Goal: Information Seeking & Learning: Learn about a topic

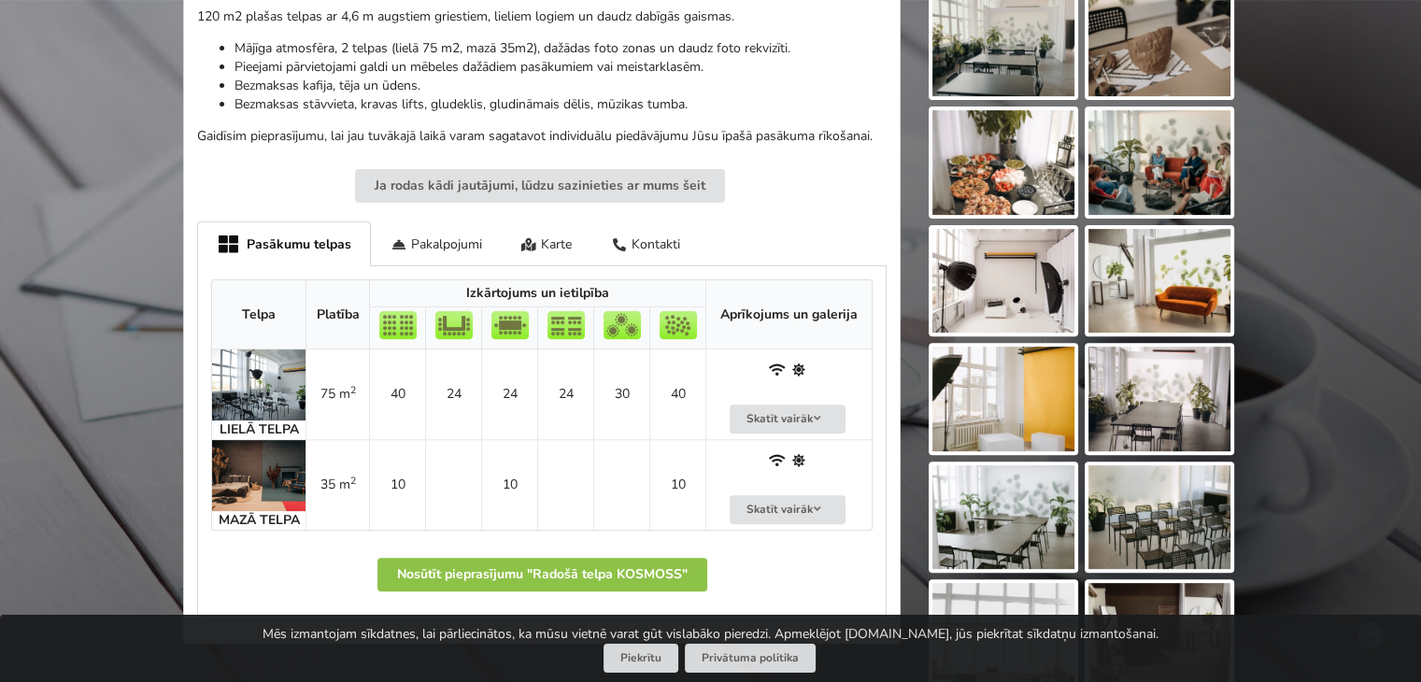
scroll to position [673, 0]
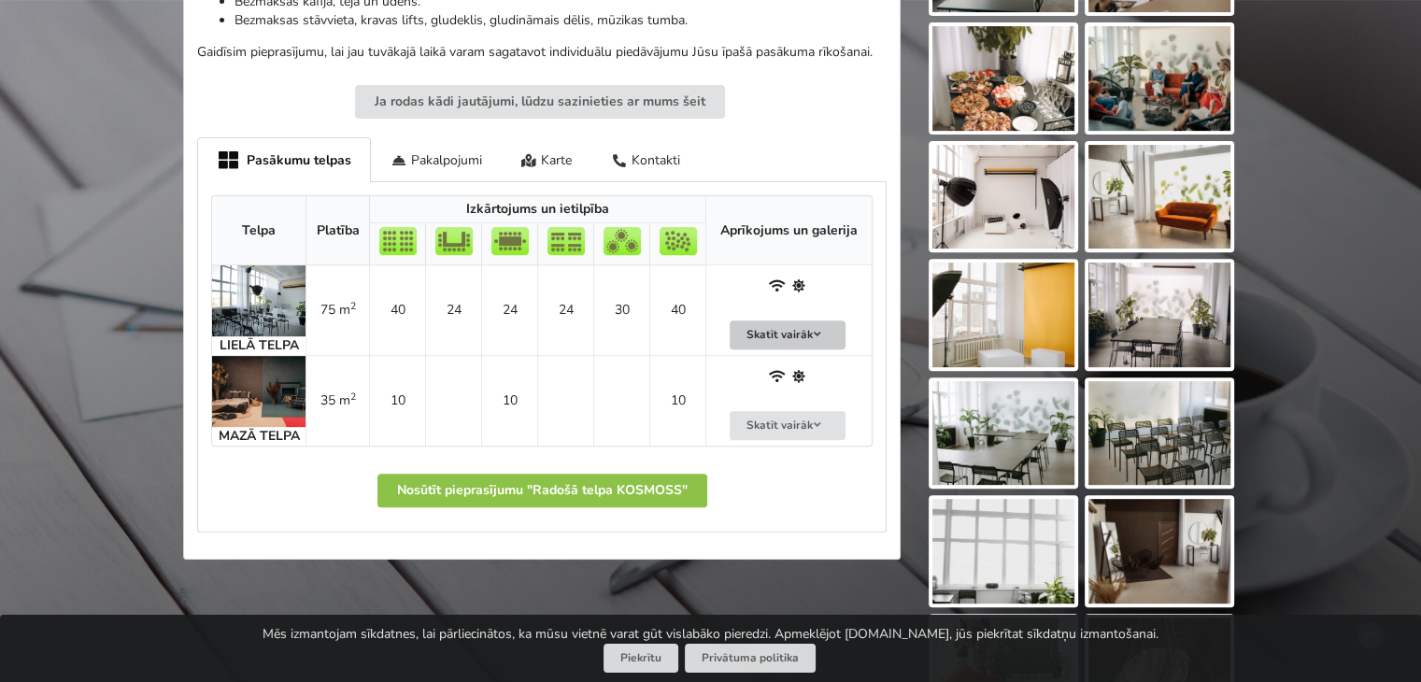
click at [799, 327] on button "Skatīt vairāk" at bounding box center [788, 335] width 116 height 29
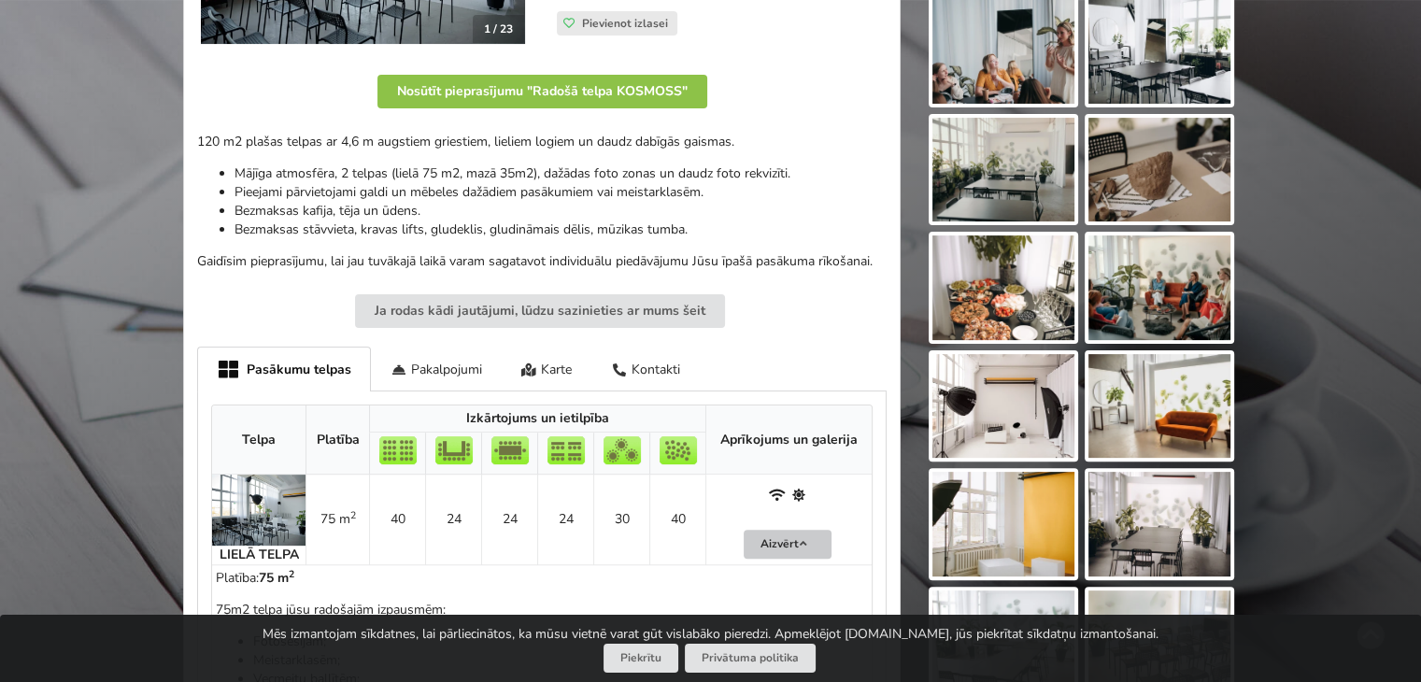
scroll to position [471, 0]
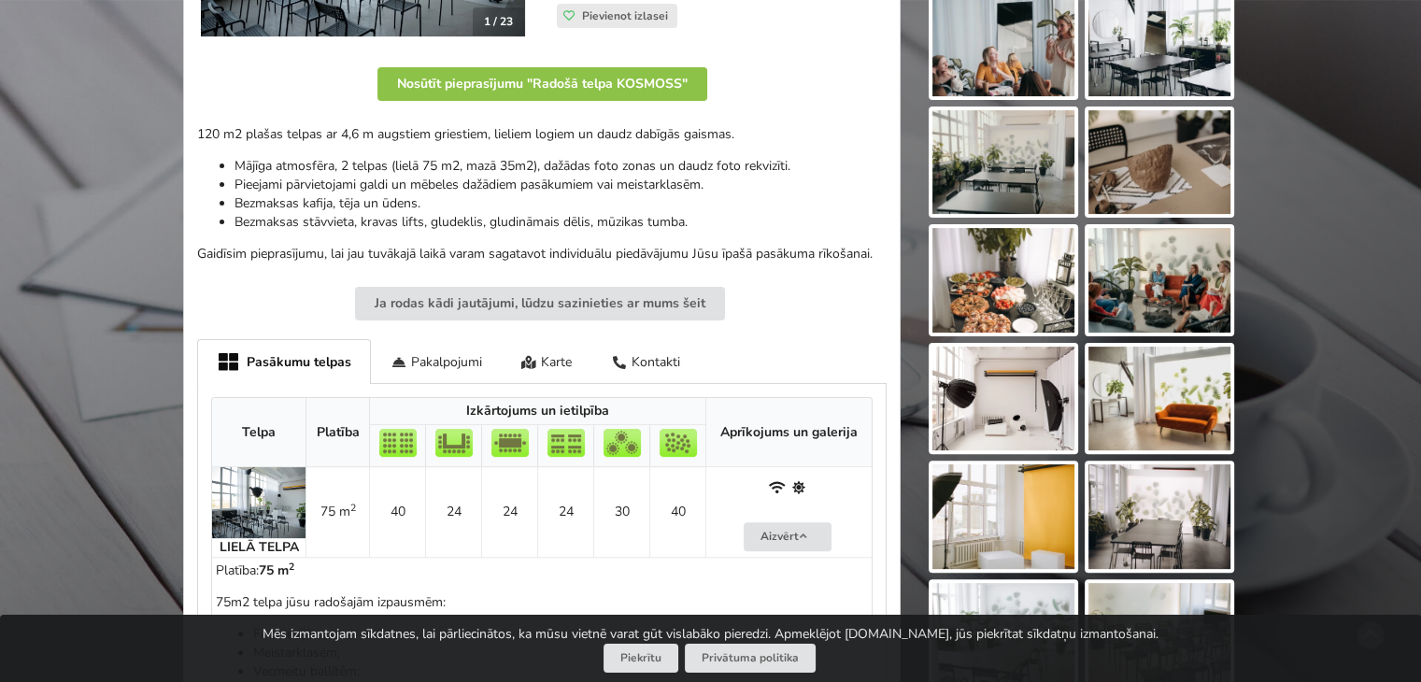
click at [269, 535] on img at bounding box center [258, 502] width 93 height 71
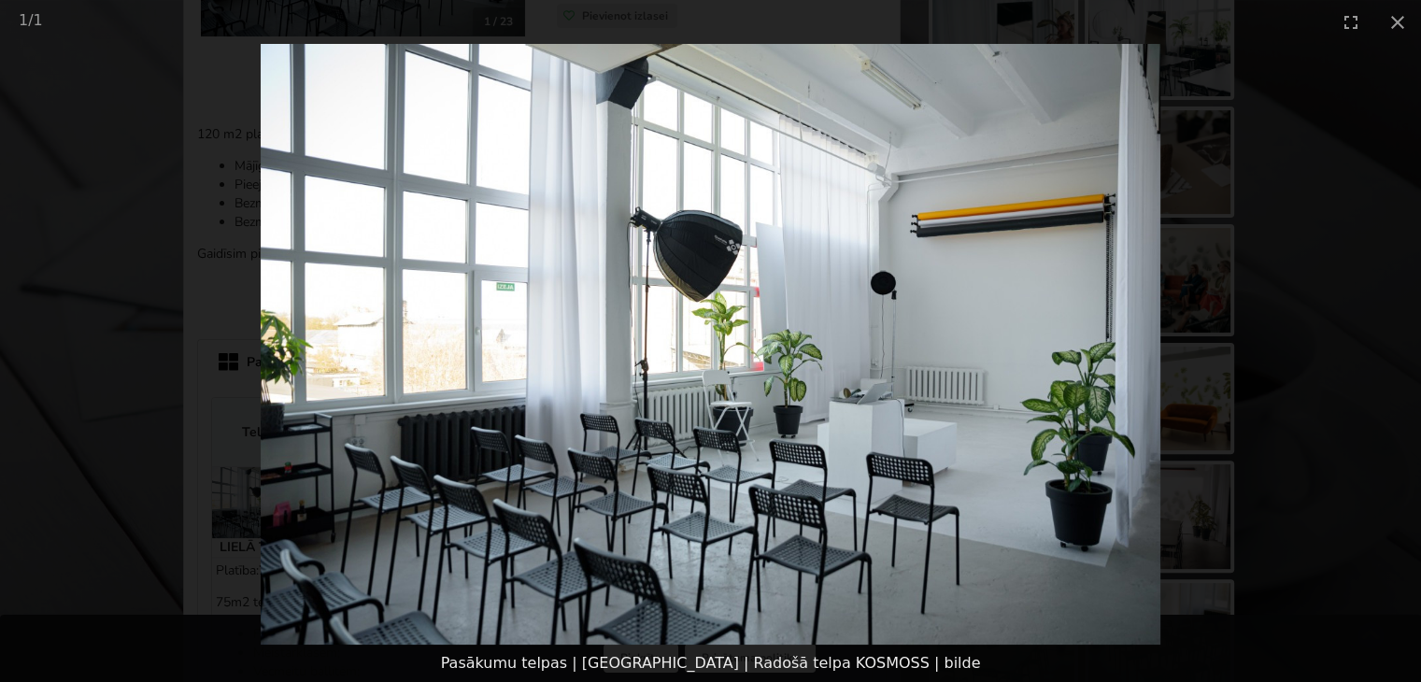
click at [1320, 347] on picture at bounding box center [710, 344] width 1421 height 601
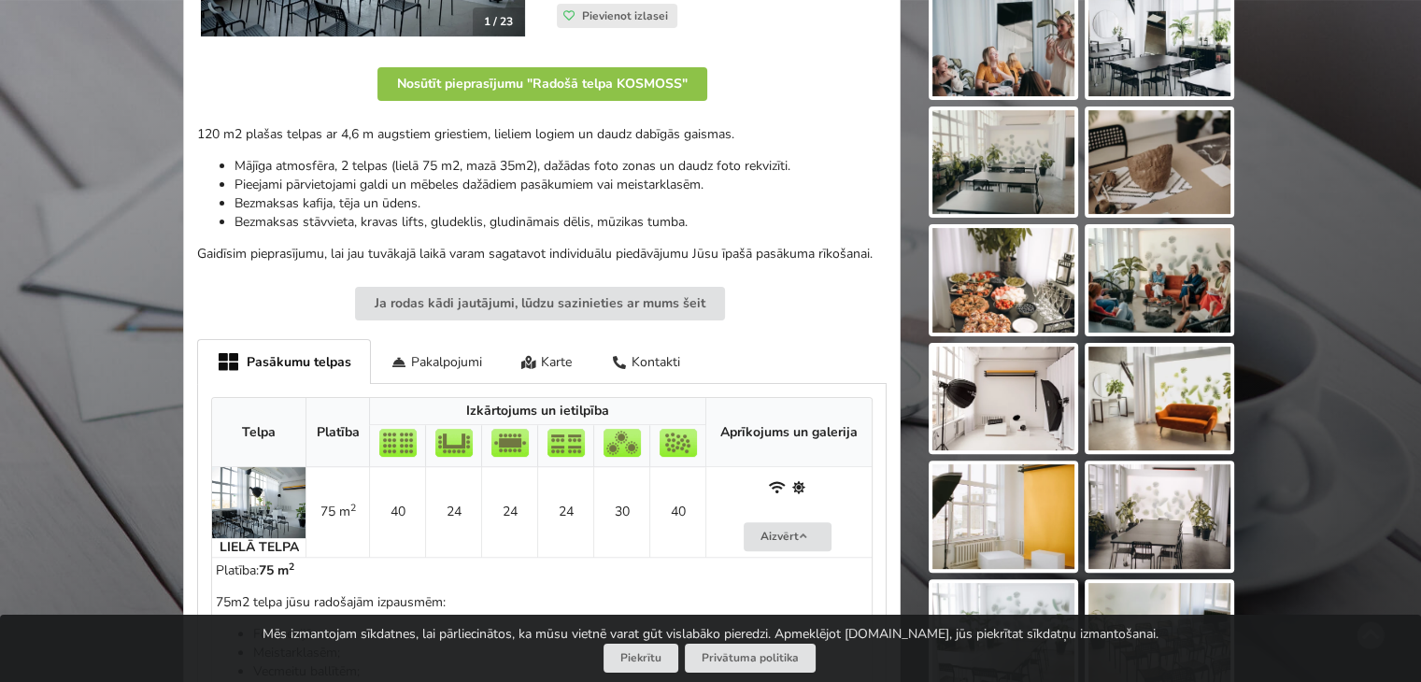
scroll to position [0, 0]
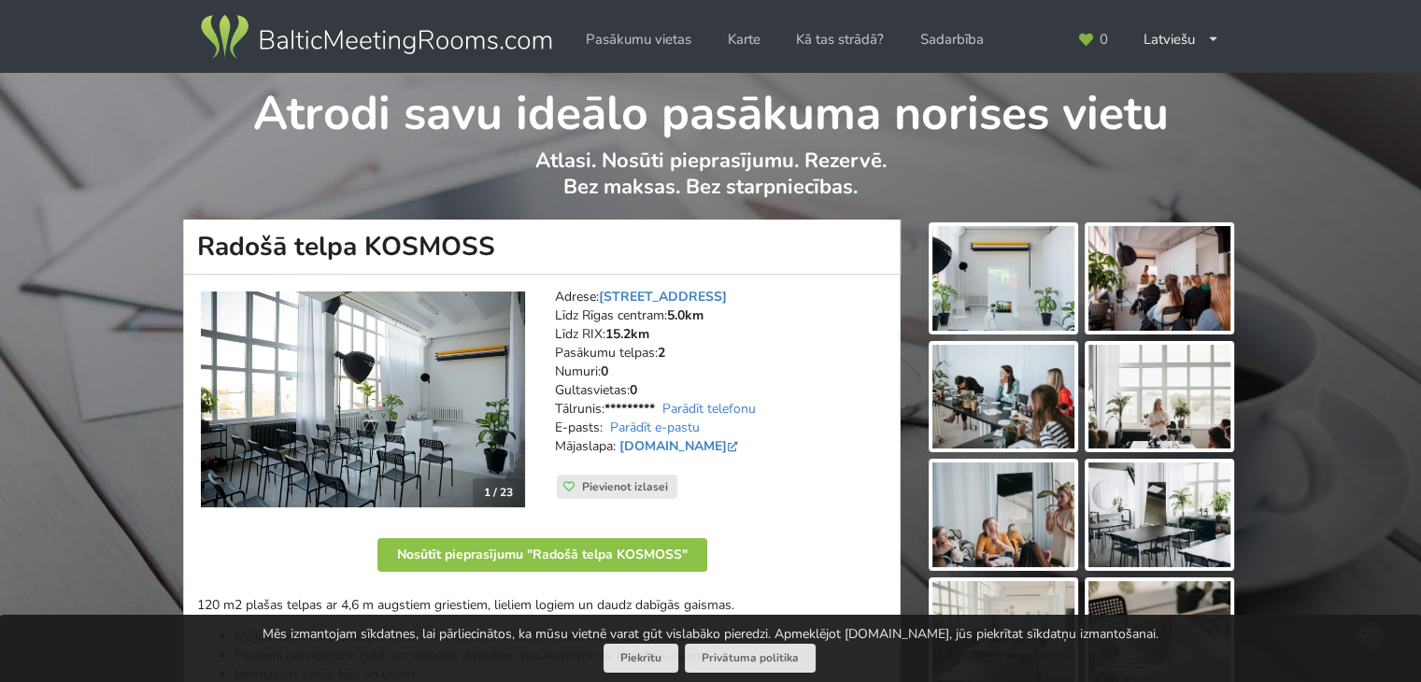
click at [979, 266] on img at bounding box center [1004, 278] width 142 height 105
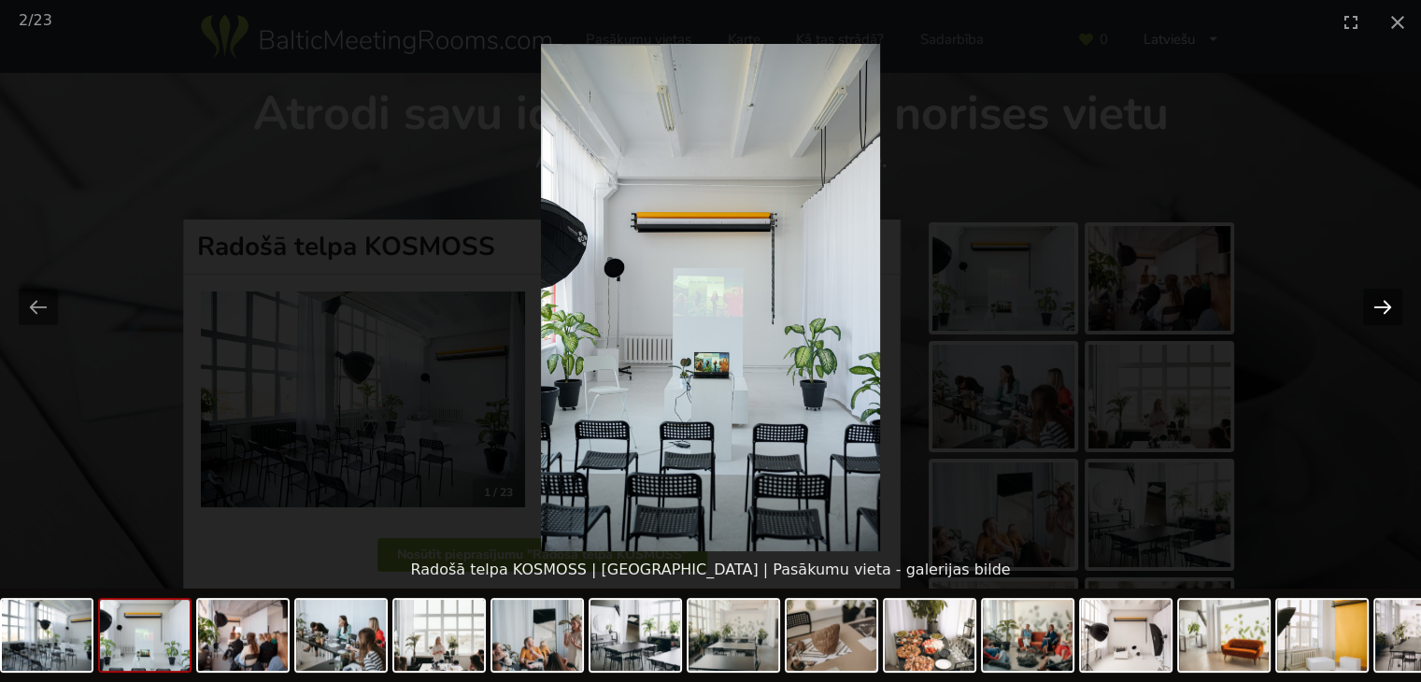
click at [1390, 309] on button "Next slide" at bounding box center [1383, 307] width 39 height 36
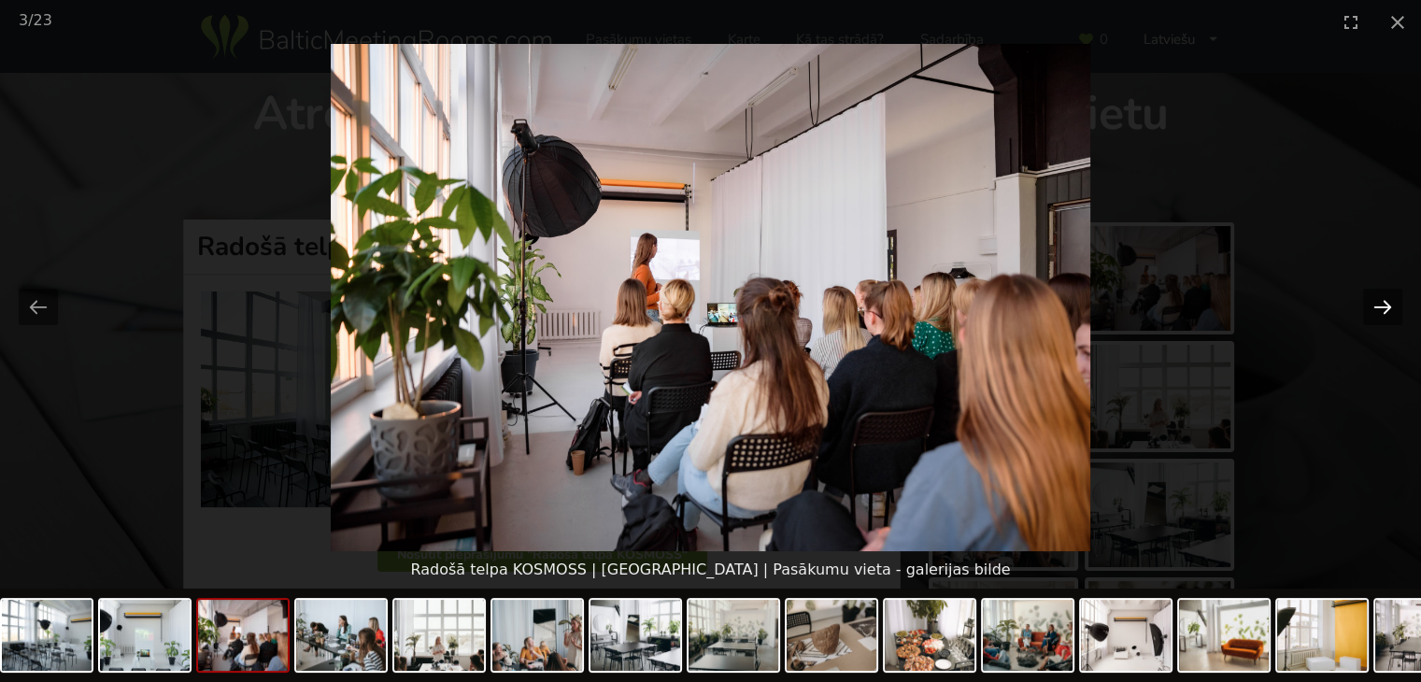
click at [1390, 309] on button "Next slide" at bounding box center [1383, 307] width 39 height 36
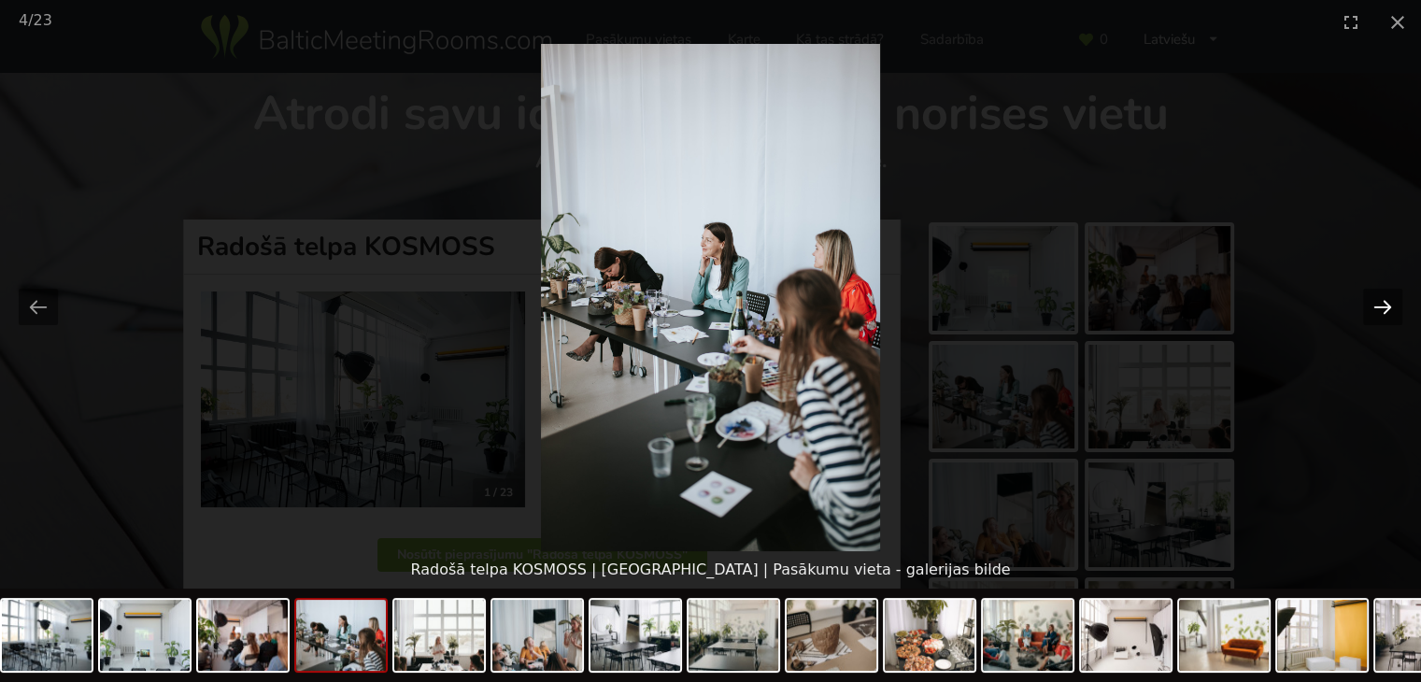
click at [1390, 309] on button "Next slide" at bounding box center [1383, 307] width 39 height 36
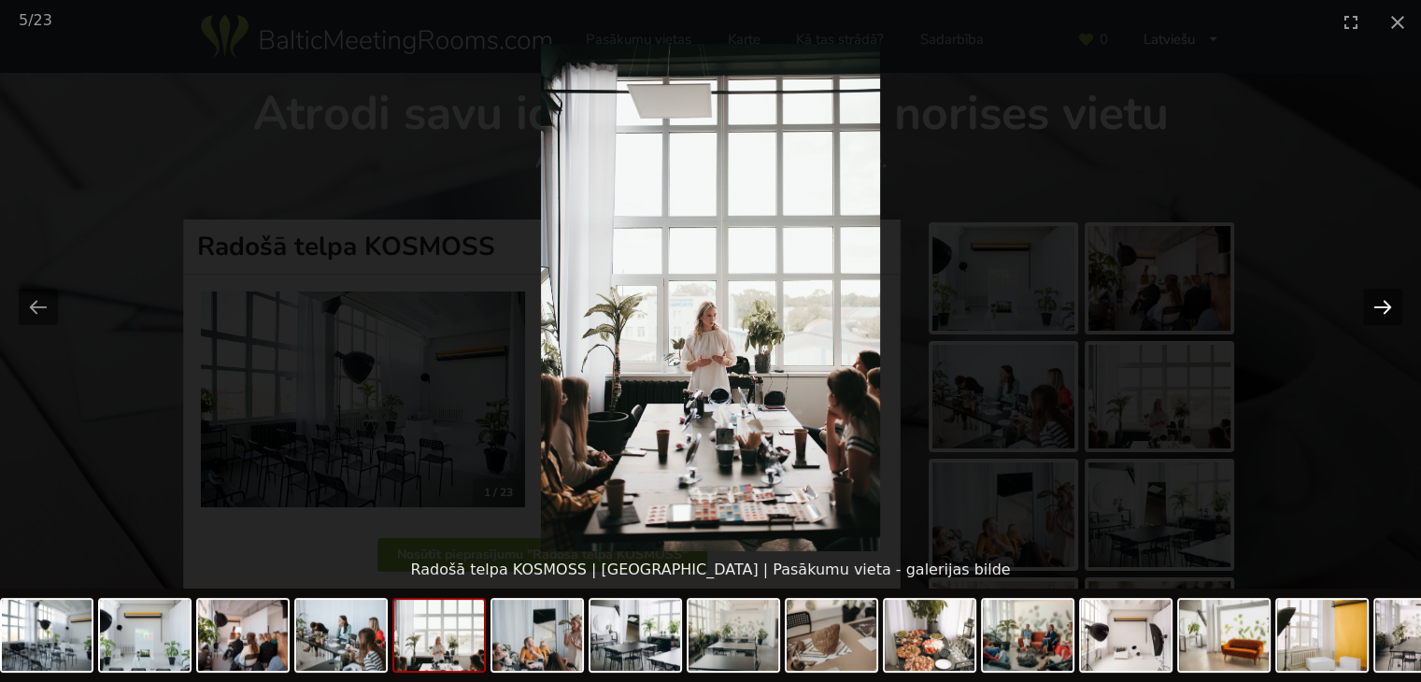
click at [1390, 309] on button "Next slide" at bounding box center [1383, 307] width 39 height 36
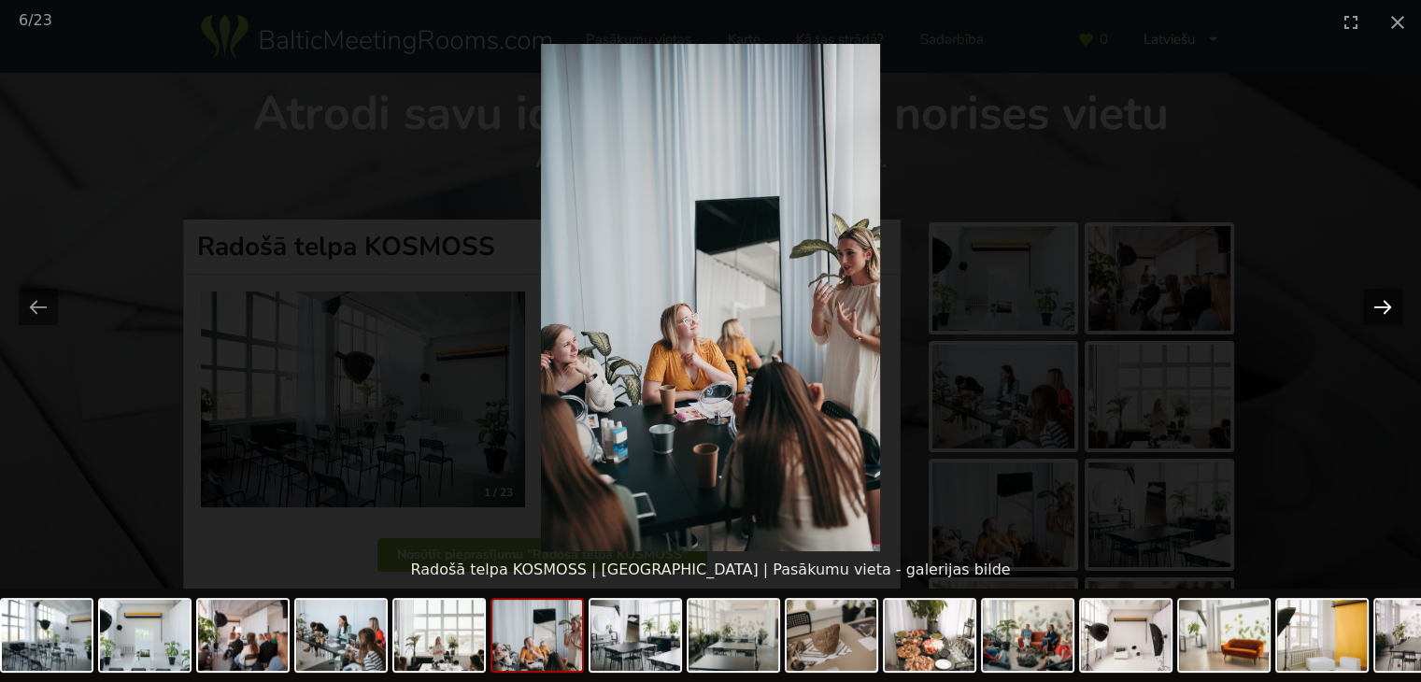
click at [1390, 309] on button "Next slide" at bounding box center [1383, 307] width 39 height 36
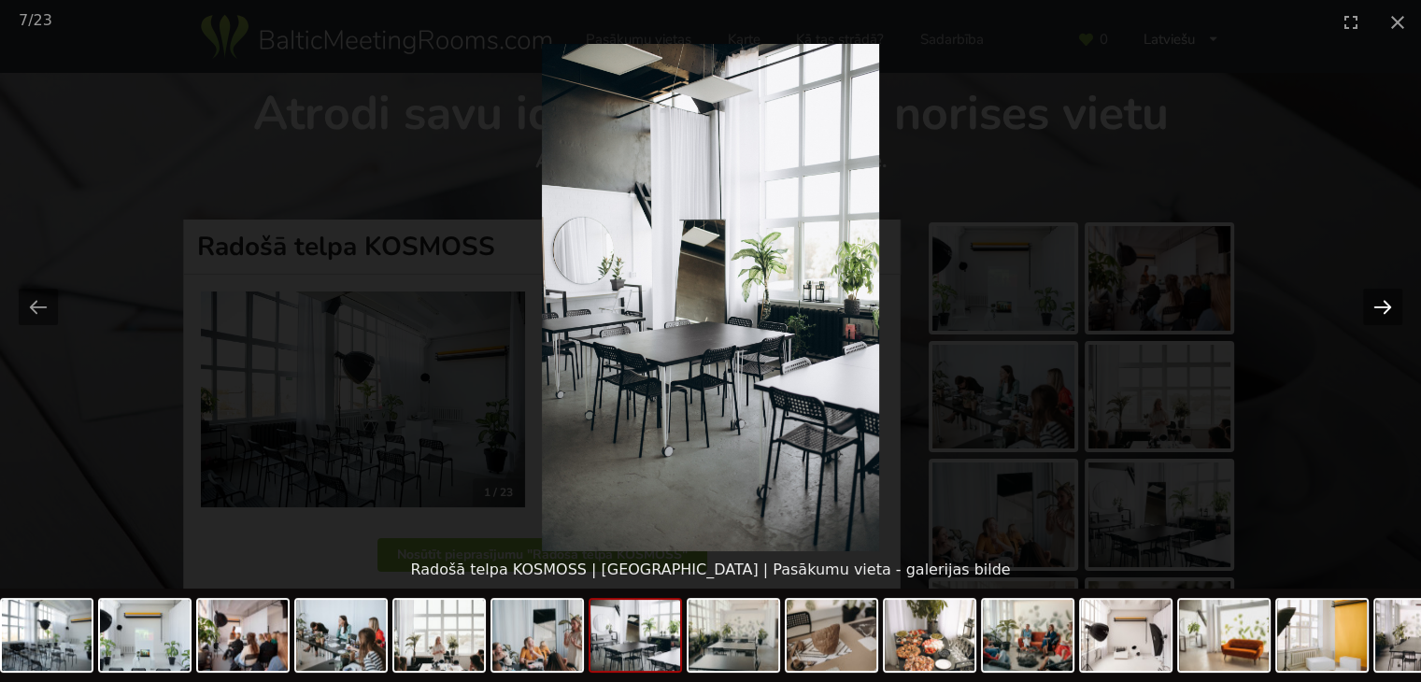
click at [1390, 309] on button "Next slide" at bounding box center [1383, 307] width 39 height 36
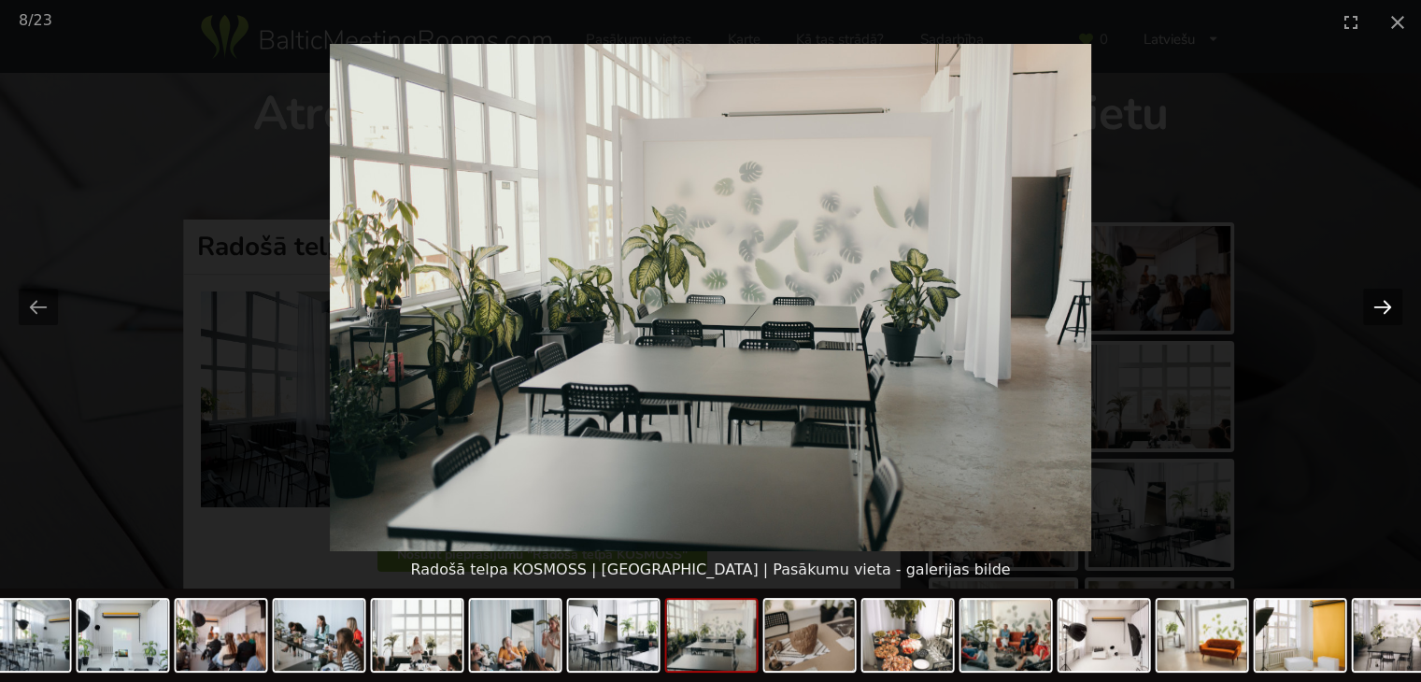
click at [1390, 309] on button "Next slide" at bounding box center [1383, 307] width 39 height 36
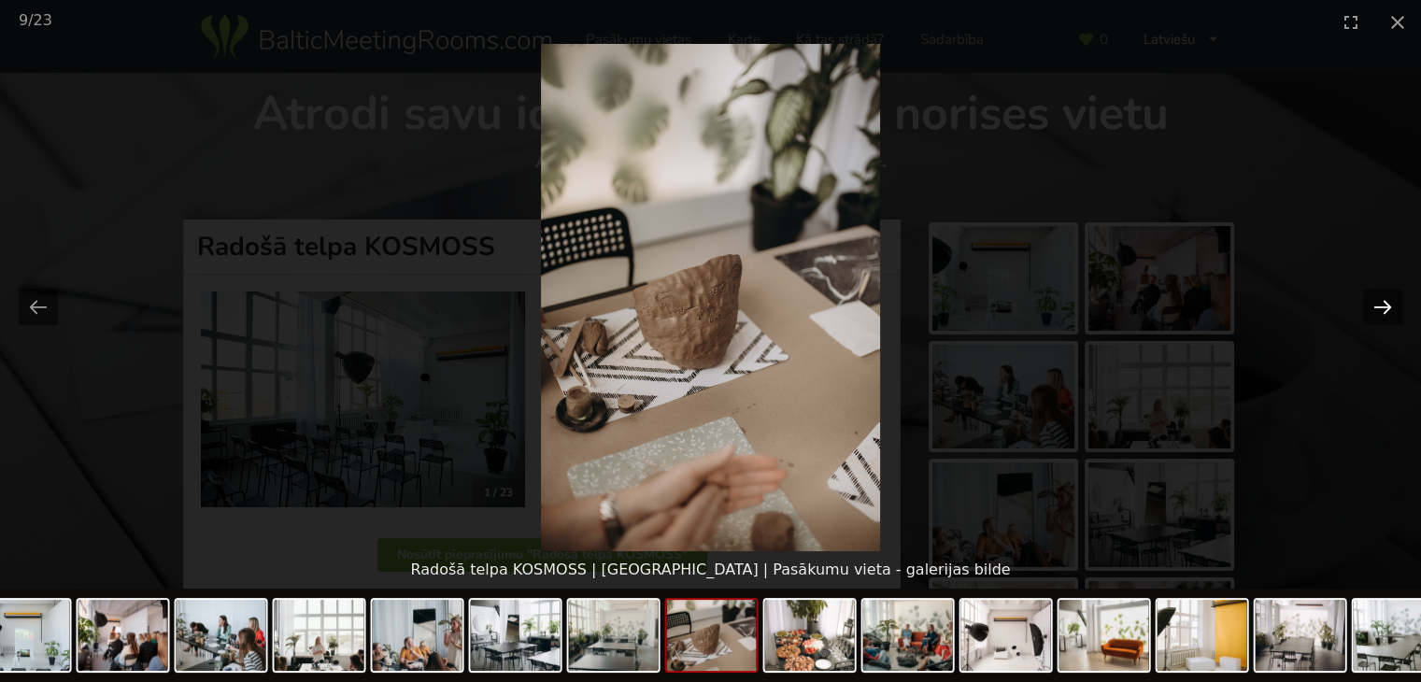
click at [1390, 309] on button "Next slide" at bounding box center [1383, 307] width 39 height 36
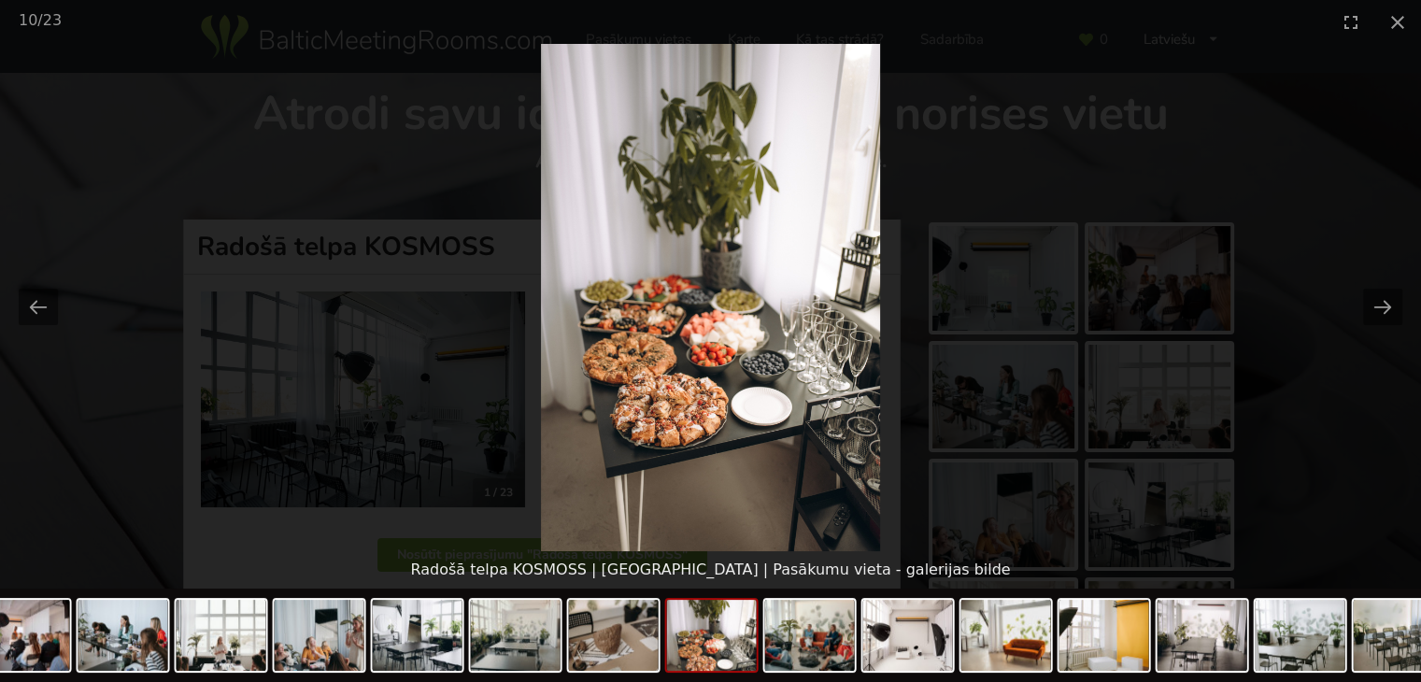
drag, startPoint x: 1401, startPoint y: 18, endPoint x: 1383, endPoint y: 250, distance: 232.4
click at [1387, 216] on div "10 / 23 Radošā telpa KOSMOSS | [GEOGRAPHIC_DATA] | [GEOGRAPHIC_DATA] vieta - ga…" at bounding box center [710, 341] width 1421 height 682
click at [1378, 304] on button "Next slide" at bounding box center [1383, 307] width 39 height 36
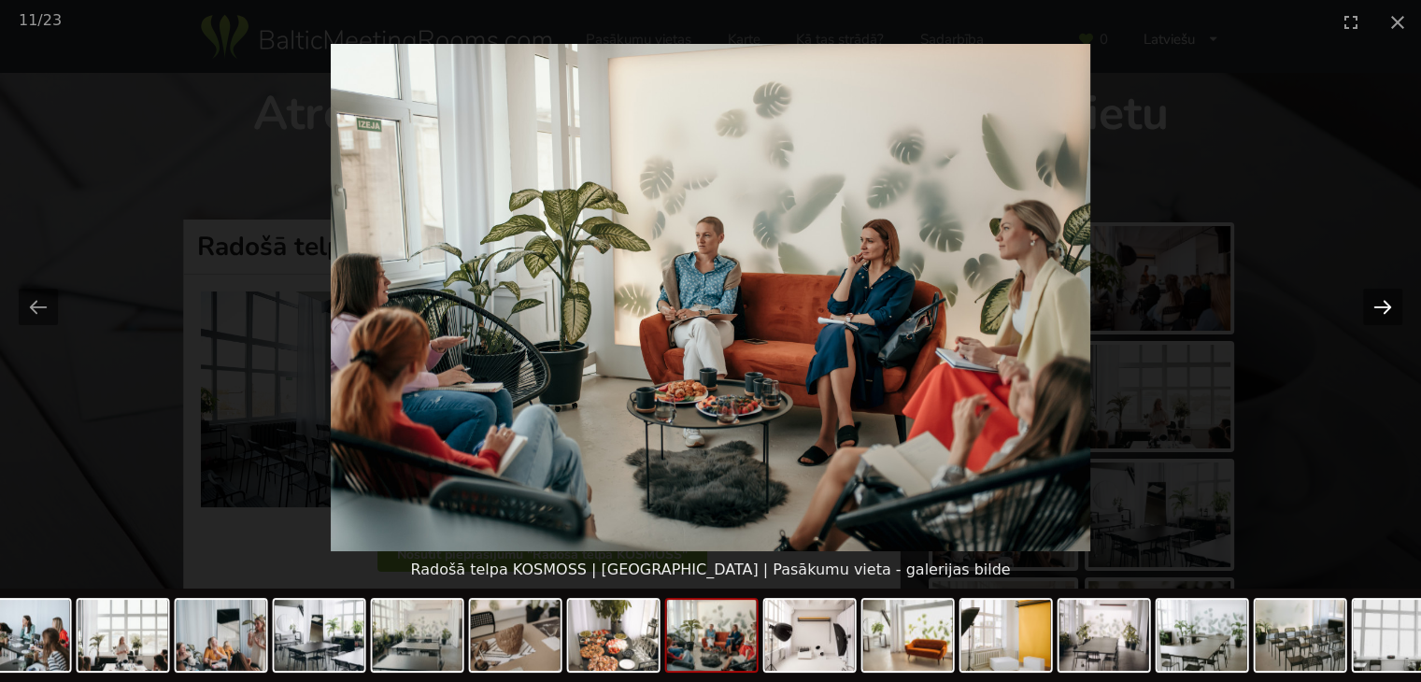
scroll to position [62, 0]
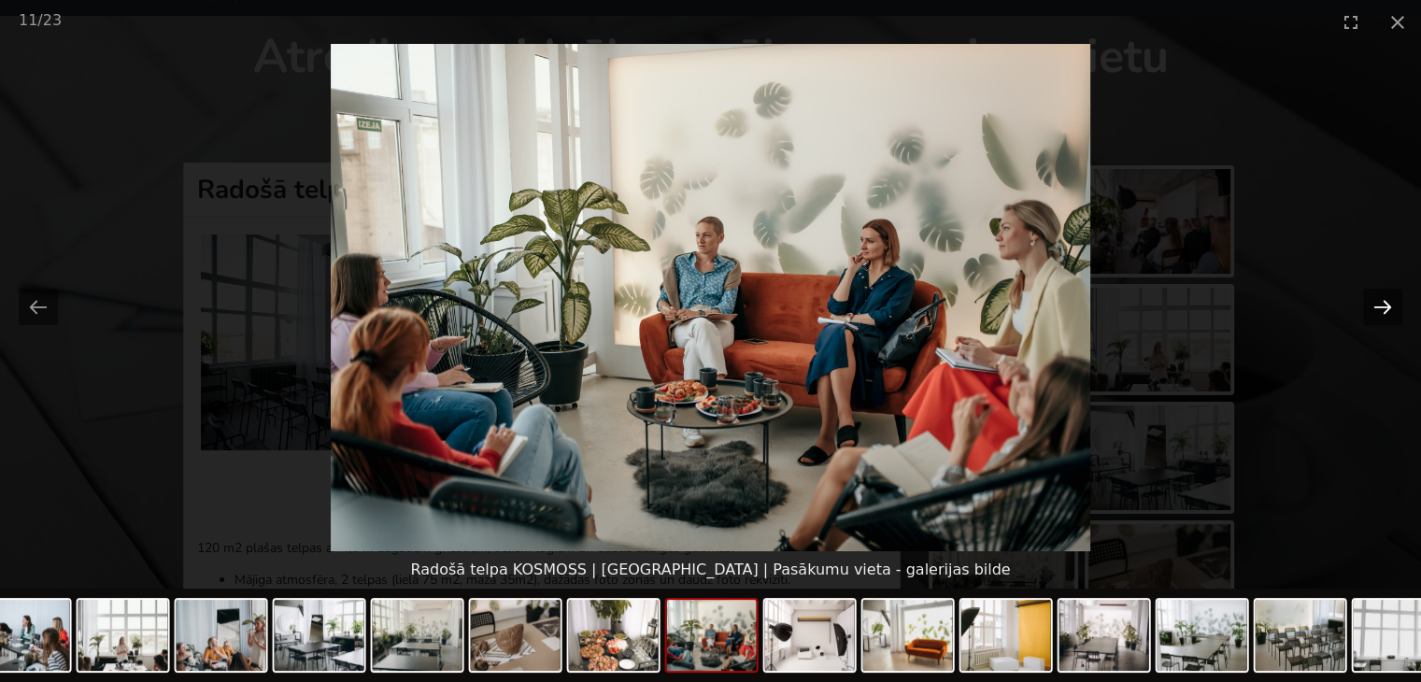
click at [1378, 304] on button "Next slide" at bounding box center [1383, 307] width 39 height 36
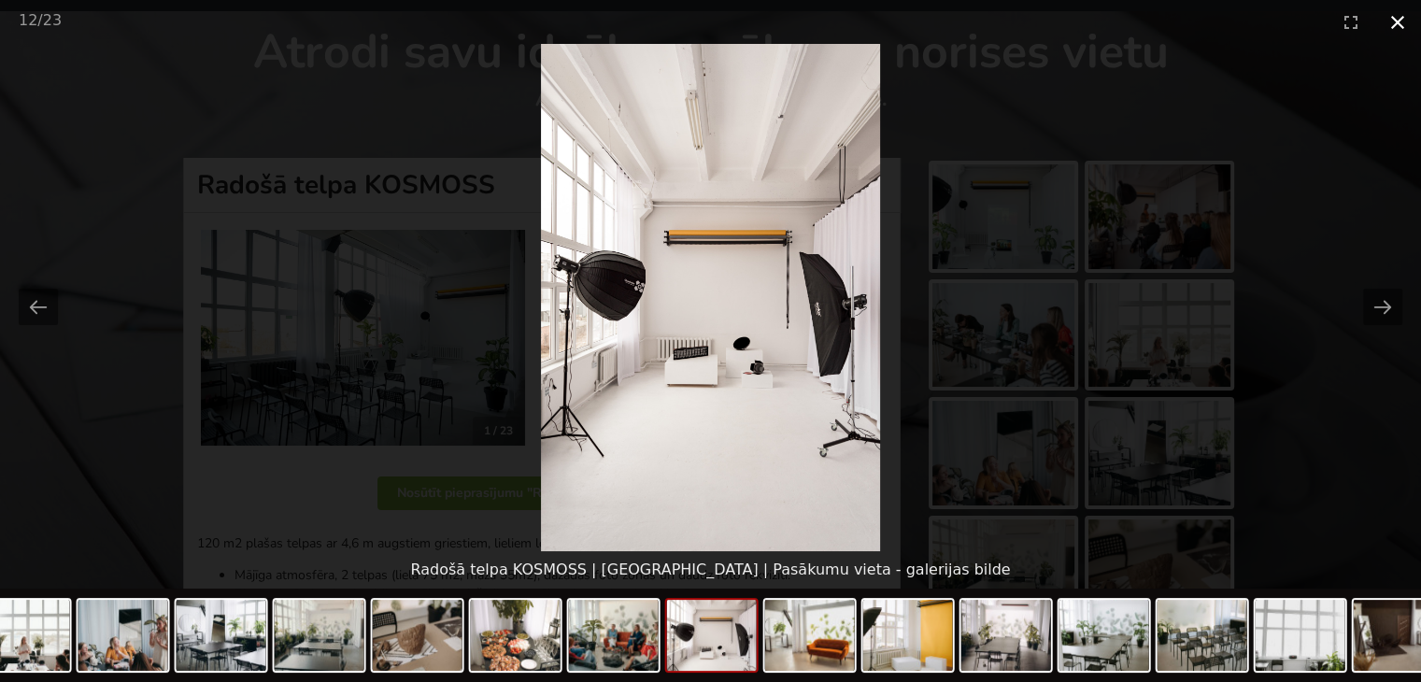
click at [1409, 21] on button "Close gallery" at bounding box center [1398, 22] width 47 height 44
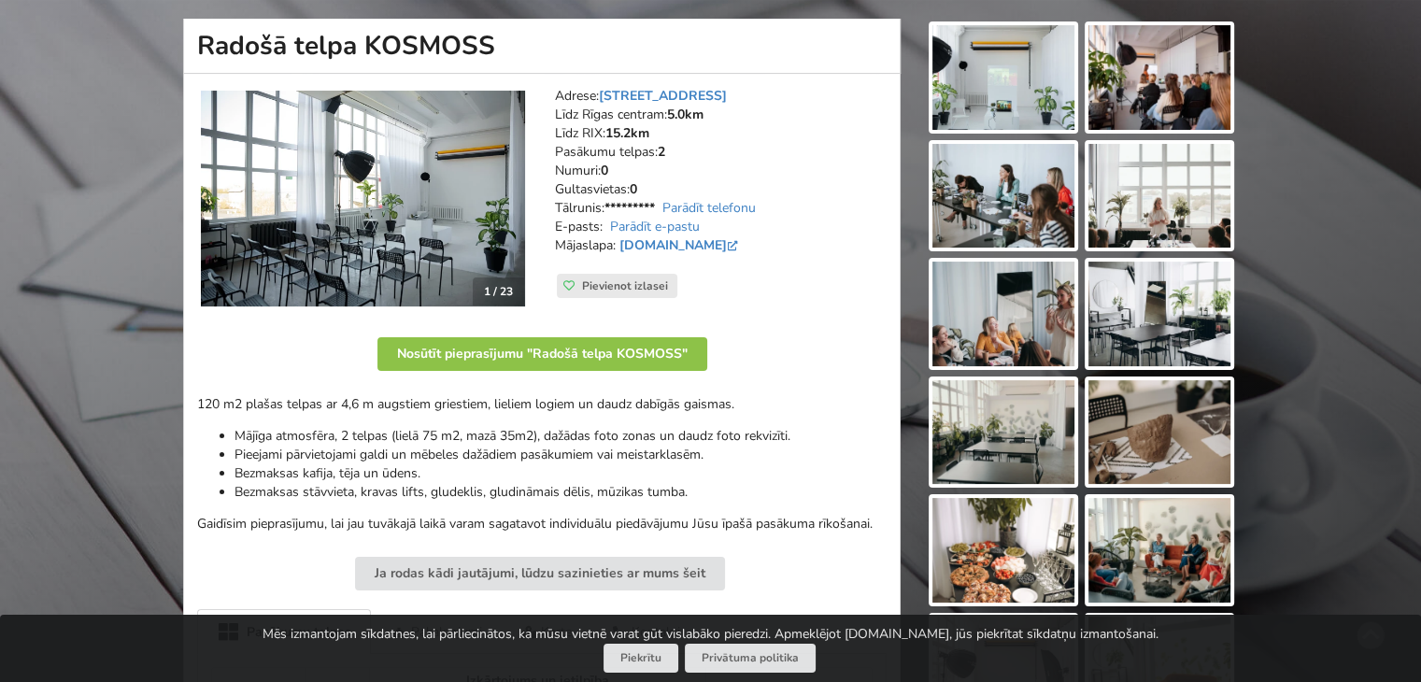
scroll to position [0, 0]
